Goal: Task Accomplishment & Management: Use online tool/utility

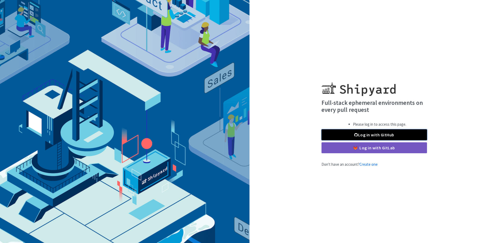
click at [375, 136] on link "Log in with GitHub" at bounding box center [373, 134] width 105 height 11
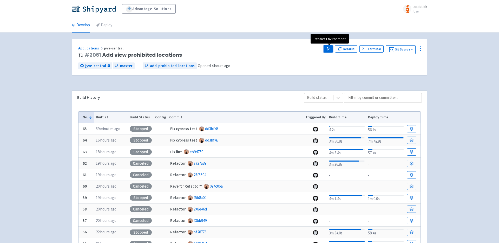
click at [329, 48] on polygon "button" at bounding box center [328, 48] width 2 height 3
click at [445, 70] on div "Advantage-Solutions aodstick User Profile Sign out Develop Deploy #" at bounding box center [249, 164] width 499 height 328
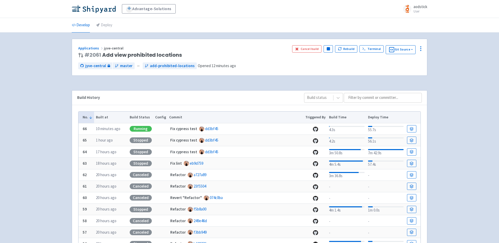
click at [22, 67] on div "Advantage-Solutions aodstick User Profile Sign out Develop Deploy #" at bounding box center [249, 164] width 499 height 328
click at [440, 95] on div "Advantage-Solutions aodstick User Profile Sign out Develop Deploy #" at bounding box center [249, 164] width 499 height 328
click at [308, 48] on span "Visit" at bounding box center [306, 49] width 7 height 4
